Goal: Task Accomplishment & Management: Manage account settings

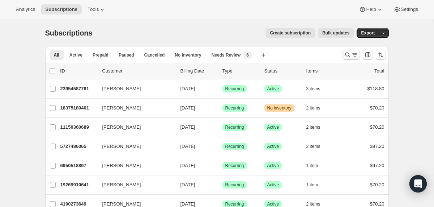
click at [343, 56] on button "Search and filter results" at bounding box center [351, 55] width 17 height 10
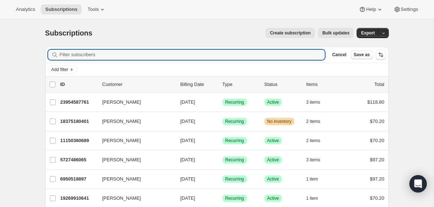
click at [284, 61] on div "Filter subscribers Cancel Save as" at bounding box center [217, 55] width 344 height 16
click at [283, 55] on input "Filter subscribers" at bounding box center [192, 55] width 265 height 10
paste input "delani.j.d1@gmail.com"
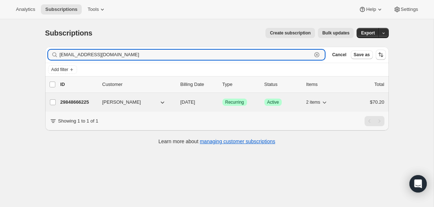
type input "delani.j.d1@gmail.com"
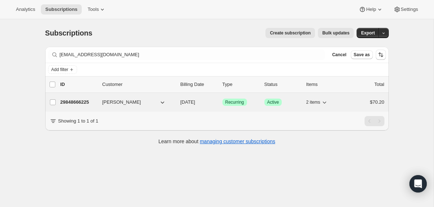
click at [177, 100] on div "29848666225 Delani Deluca 10/28/2025 Success Recurring Success Active 2 items $…" at bounding box center [222, 102] width 324 height 10
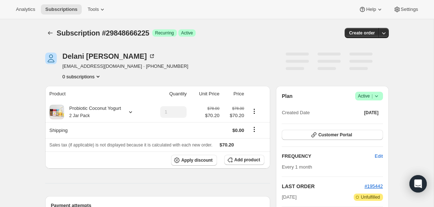
click at [377, 96] on icon at bounding box center [376, 95] width 7 height 7
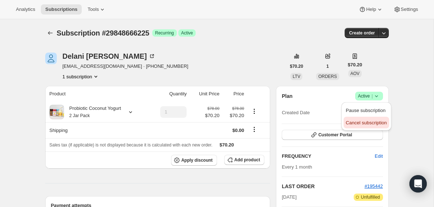
click at [367, 124] on span "Cancel subscription" at bounding box center [366, 122] width 41 height 5
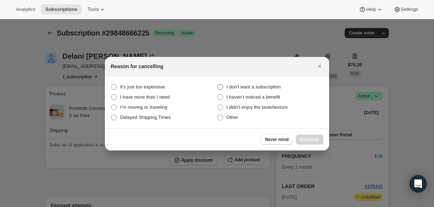
click at [273, 84] on span "I don't want a subscription" at bounding box center [253, 86] width 54 height 5
click at [218, 84] on subscription "I don't want a subscription" at bounding box center [217, 84] width 0 height 0
radio subscription "true"
click at [234, 116] on span "Other" at bounding box center [232, 116] width 12 height 5
click at [218, 115] on input "Other" at bounding box center [217, 114] width 0 height 0
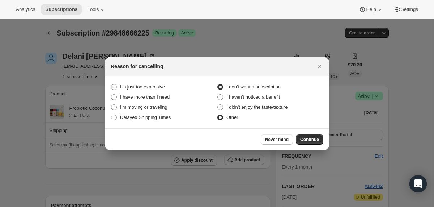
radio input "true"
radio subscription "false"
click at [315, 131] on div "Never mind Continue" at bounding box center [217, 139] width 224 height 22
click at [315, 134] on button "Continue" at bounding box center [309, 139] width 27 height 10
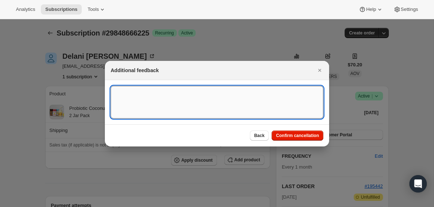
click at [247, 92] on textarea ":rc0:" at bounding box center [217, 102] width 213 height 33
type textarea "invalid address -"
click at [278, 136] on span "Confirm cancellation" at bounding box center [297, 135] width 43 height 6
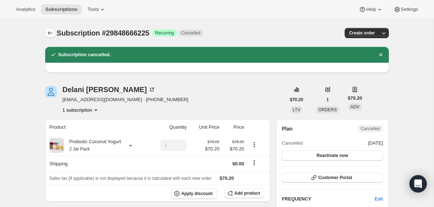
click at [54, 34] on icon "Subscriptions" at bounding box center [50, 32] width 7 height 7
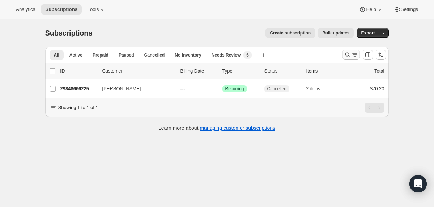
click at [344, 54] on icon "Search and filter results" at bounding box center [347, 54] width 7 height 7
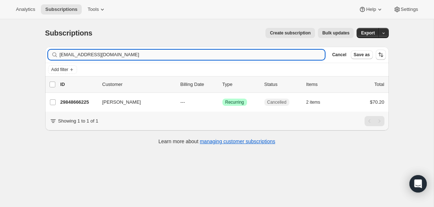
click at [254, 54] on input "delani.j.d1@gmail.com" at bounding box center [192, 55] width 265 height 10
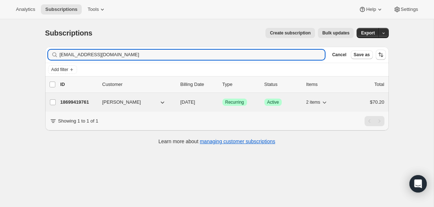
type input "toria22c@gmail.com"
click at [180, 107] on div "18699419761 Victoria Crabb 10/13/2025 Success Recurring Success Active 2 items …" at bounding box center [222, 102] width 324 height 10
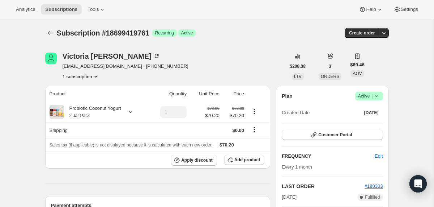
click at [379, 93] on icon at bounding box center [376, 95] width 7 height 7
click at [365, 121] on span "Cancel subscription" at bounding box center [366, 122] width 41 height 5
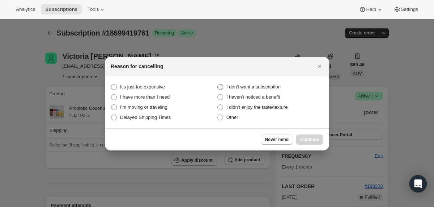
click at [269, 84] on span "I don't want a subscription" at bounding box center [253, 86] width 54 height 5
click at [218, 84] on subscription "I don't want a subscription" at bounding box center [217, 84] width 0 height 0
radio subscription "true"
click at [304, 140] on span "Continue" at bounding box center [309, 139] width 19 height 6
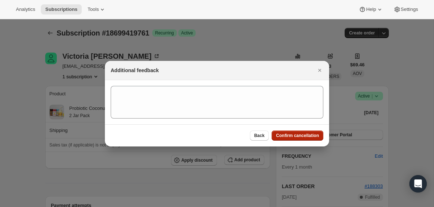
click at [300, 136] on span "Confirm cancellation" at bounding box center [297, 135] width 43 height 6
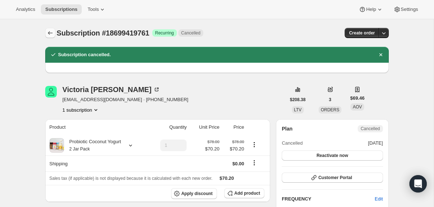
click at [51, 33] on icon "Subscriptions" at bounding box center [50, 33] width 5 height 4
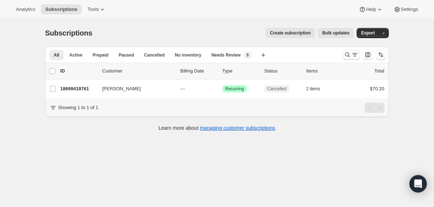
click at [347, 54] on icon "Search and filter results" at bounding box center [347, 54] width 7 height 7
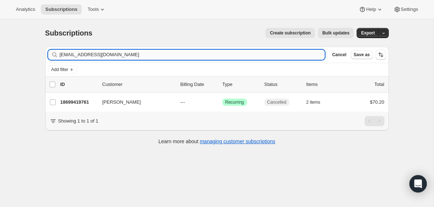
click at [242, 53] on input "toria22c@gmail.com" at bounding box center [192, 55] width 265 height 10
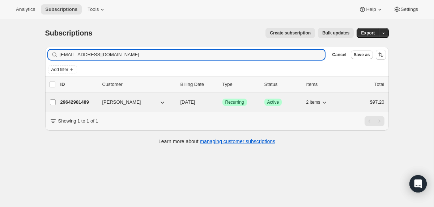
type input "[EMAIL_ADDRESS][DOMAIN_NAME]"
click at [177, 106] on div "29642981489 Olivia Calabro 12/20/2025 Success Recurring Success Active 2 items …" at bounding box center [222, 102] width 324 height 10
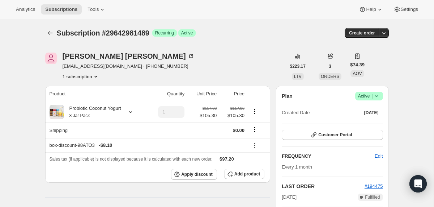
click at [376, 98] on icon at bounding box center [376, 95] width 7 height 7
click at [367, 123] on span "Cancel subscription" at bounding box center [366, 122] width 41 height 5
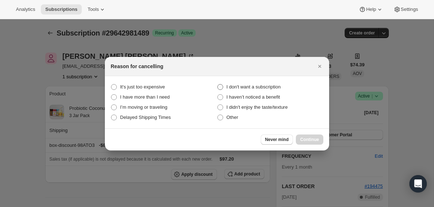
click at [261, 90] on span "I don't want a subscription" at bounding box center [253, 86] width 54 height 7
click at [218, 84] on subscription "I don't want a subscription" at bounding box center [217, 84] width 0 height 0
radio subscription "true"
click at [309, 139] on span "Continue" at bounding box center [309, 139] width 19 height 6
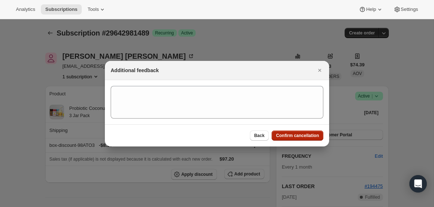
click at [309, 139] on button "Confirm cancellation" at bounding box center [298, 135] width 52 height 10
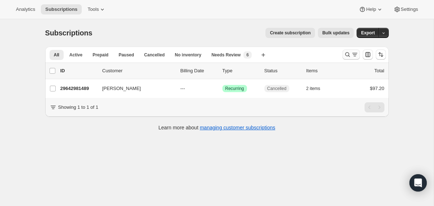
click at [347, 58] on button "Search and filter results" at bounding box center [351, 55] width 17 height 10
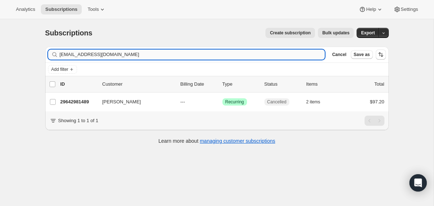
click at [238, 55] on input "[EMAIL_ADDRESS][DOMAIN_NAME]" at bounding box center [192, 55] width 265 height 10
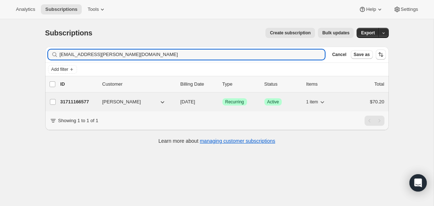
type input "[EMAIL_ADDRESS][PERSON_NAME][DOMAIN_NAME]"
click at [176, 101] on div "31711166577 [PERSON_NAME] [DATE] Success Recurring Success Active 1 item $70.20" at bounding box center [222, 102] width 324 height 10
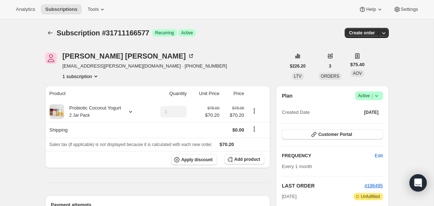
click at [375, 97] on icon at bounding box center [376, 95] width 7 height 7
click at [369, 123] on span "Cancel subscription" at bounding box center [366, 122] width 41 height 5
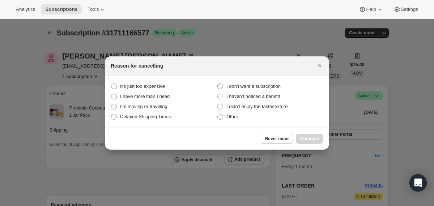
click at [263, 85] on span "I don't want a subscription" at bounding box center [253, 86] width 54 height 5
click at [218, 84] on subscription "I don't want a subscription" at bounding box center [217, 84] width 0 height 0
radio subscription "true"
click at [310, 135] on button "Continue" at bounding box center [309, 139] width 27 height 10
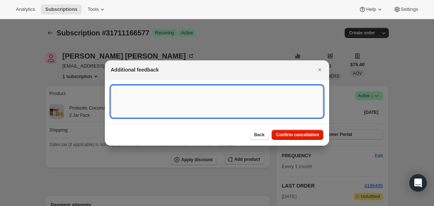
click at [234, 95] on textarea ":r2q:" at bounding box center [217, 101] width 213 height 33
type textarea "only wanted initial"
click at [281, 131] on button "Confirm cancellation" at bounding box center [298, 135] width 52 height 10
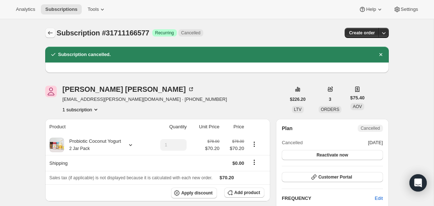
click at [50, 33] on icon "Subscriptions" at bounding box center [50, 32] width 7 height 7
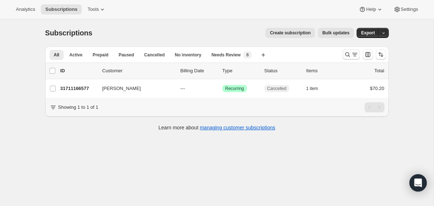
click at [345, 56] on icon "Search and filter results" at bounding box center [347, 54] width 7 height 7
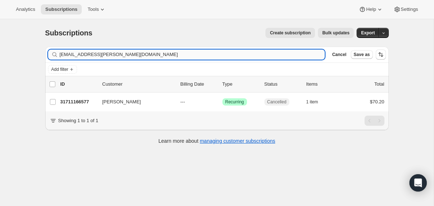
click at [242, 55] on input "[EMAIL_ADDRESS][PERSON_NAME][DOMAIN_NAME]" at bounding box center [192, 55] width 265 height 10
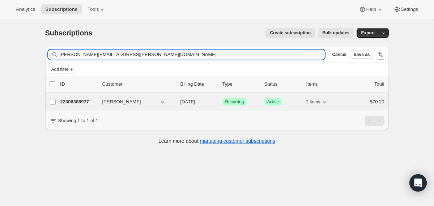
type input "[PERSON_NAME][EMAIL_ADDRESS][PERSON_NAME][DOMAIN_NAME]"
click at [172, 106] on div "22308388977 [PERSON_NAME] [DATE] Success Recurring Success Active 2 items $70.20" at bounding box center [222, 102] width 324 height 10
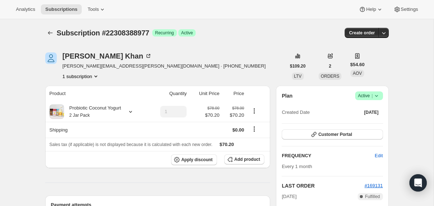
click at [377, 97] on icon at bounding box center [376, 95] width 7 height 7
click at [360, 122] on span "Cancel subscription" at bounding box center [366, 122] width 41 height 5
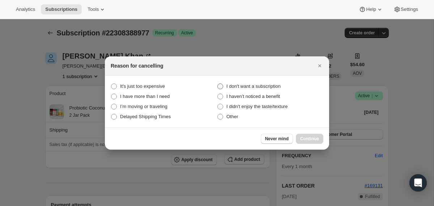
click at [263, 84] on span "I don't want a subscription" at bounding box center [253, 86] width 54 height 5
click at [218, 84] on subscription "I don't want a subscription" at bounding box center [217, 84] width 0 height 0
radio subscription "true"
click at [319, 139] on button "Continue" at bounding box center [309, 139] width 27 height 10
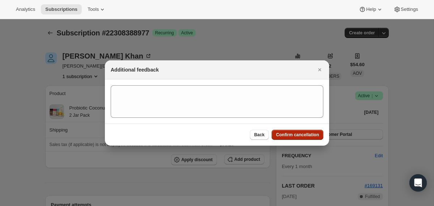
click at [314, 134] on span "Confirm cancellation" at bounding box center [297, 135] width 43 height 6
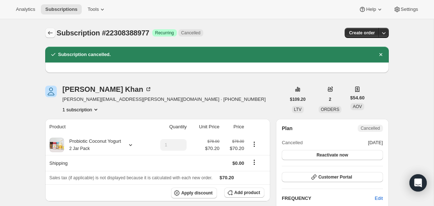
click at [48, 34] on icon "Subscriptions" at bounding box center [50, 32] width 7 height 7
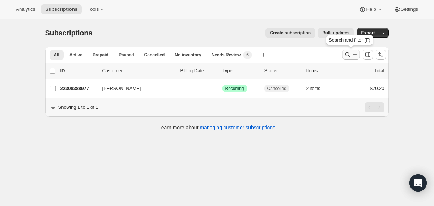
click at [346, 55] on icon "Search and filter results" at bounding box center [347, 54] width 7 height 7
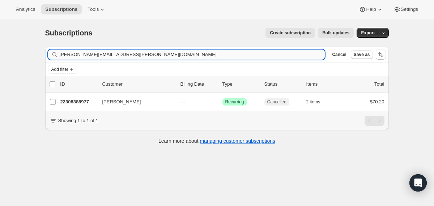
click at [258, 58] on input "[PERSON_NAME][EMAIL_ADDRESS][PERSON_NAME][DOMAIN_NAME]" at bounding box center [192, 55] width 265 height 10
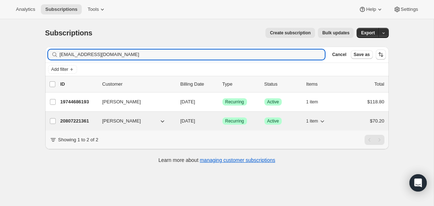
type input "[EMAIL_ADDRESS][DOMAIN_NAME]"
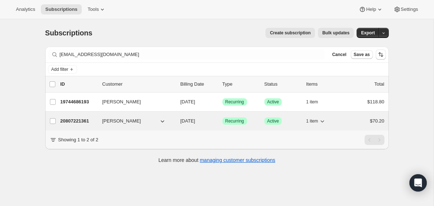
click at [177, 123] on div "20807221361 [PERSON_NAME] [DATE] Success Recurring Success Active 1 item $70.20" at bounding box center [222, 121] width 324 height 10
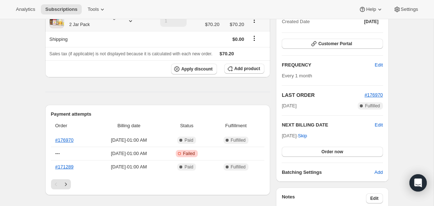
scroll to position [110, 0]
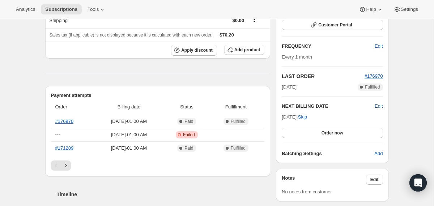
click at [379, 106] on span "Edit" at bounding box center [379, 106] width 8 height 7
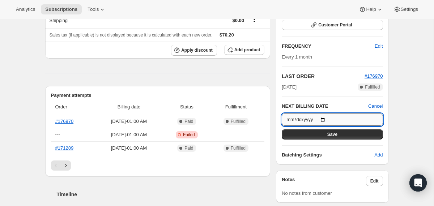
click at [326, 118] on input "[DATE]" at bounding box center [332, 120] width 101 height 12
type input "[DATE]"
click at [319, 135] on button "Save" at bounding box center [332, 134] width 101 height 10
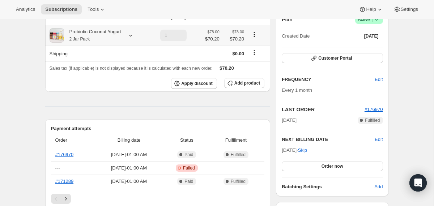
click at [96, 37] on div "Probiotic Coconut Yogurt 2 Jar Pack" at bounding box center [92, 35] width 57 height 14
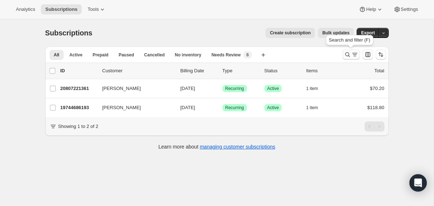
click at [346, 57] on icon "Search and filter results" at bounding box center [347, 54] width 7 height 7
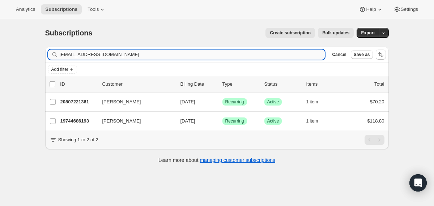
click at [261, 56] on input "[EMAIL_ADDRESS][DOMAIN_NAME]" at bounding box center [192, 55] width 265 height 10
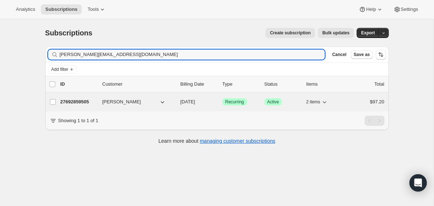
type input "justin@flyhelo.com"
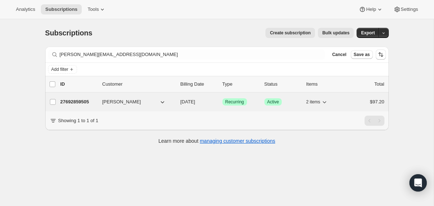
click at [177, 103] on div "27692859505 justin moore lewy 10/30/2025 Success Recurring Success Active 2 ite…" at bounding box center [222, 102] width 324 height 10
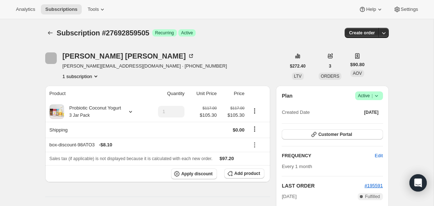
click at [379, 93] on icon at bounding box center [376, 95] width 7 height 7
click at [371, 120] on span "Cancel subscription" at bounding box center [366, 122] width 41 height 5
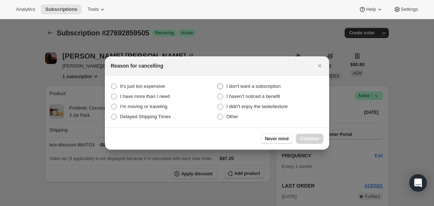
click at [273, 86] on span "I don't want a subscription" at bounding box center [253, 86] width 54 height 5
click at [218, 84] on subscription "I don't want a subscription" at bounding box center [217, 84] width 0 height 0
radio subscription "true"
click at [300, 137] on span "Continue" at bounding box center [309, 139] width 19 height 6
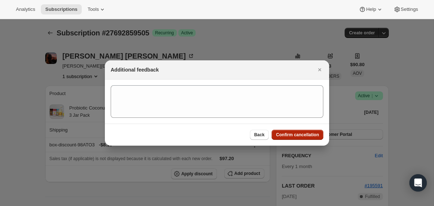
click at [299, 135] on span "Confirm cancellation" at bounding box center [297, 135] width 43 height 6
